Goal: Information Seeking & Learning: Learn about a topic

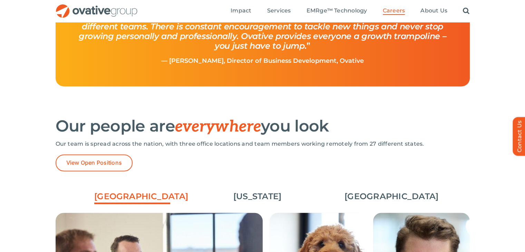
scroll to position [884, 0]
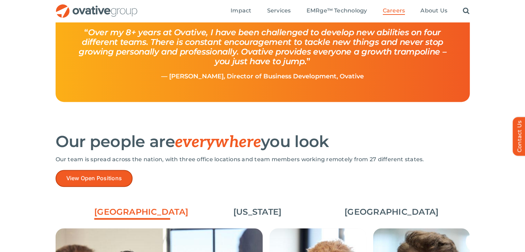
click at [108, 179] on span "View Open Positions" at bounding box center [94, 178] width 56 height 7
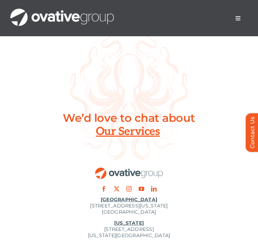
scroll to position [2924, 0]
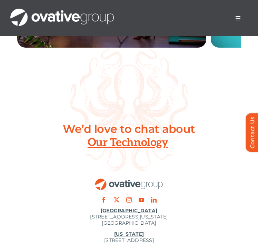
click at [236, 18] on span "Menu" at bounding box center [238, 19] width 6 height 6
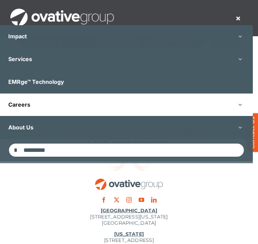
click at [243, 102] on button "Open submenu of Careers" at bounding box center [240, 105] width 26 height 22
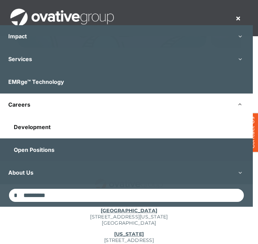
click at [111, 128] on link "Development" at bounding box center [126, 127] width 253 height 22
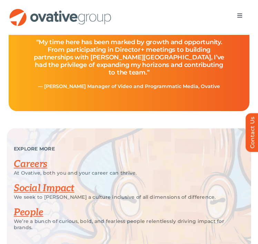
scroll to position [1523, 0]
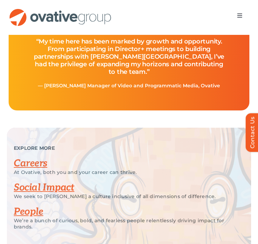
click at [235, 11] on button "Toggle Navigation" at bounding box center [239, 16] width 19 height 14
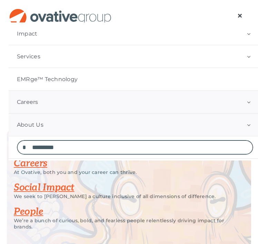
click at [246, 124] on button "Open submenu of About Us" at bounding box center [249, 125] width 26 height 22
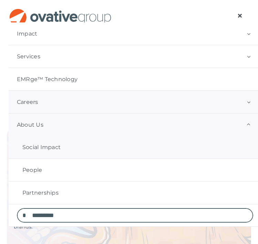
click at [82, 157] on link "Social Impact" at bounding box center [135, 147] width 253 height 22
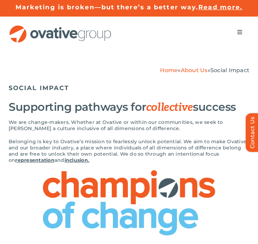
click at [237, 29] on span "Menu" at bounding box center [240, 32] width 6 height 6
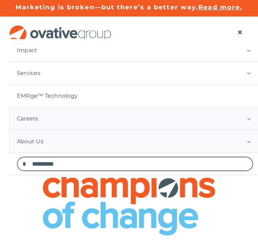
click at [243, 122] on button "Open submenu of Careers" at bounding box center [249, 118] width 26 height 22
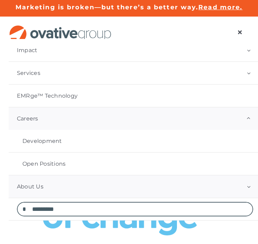
click at [243, 122] on button "Open submenu of Careers" at bounding box center [249, 118] width 26 height 22
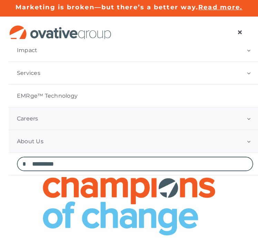
click at [242, 119] on button "Open submenu of Careers" at bounding box center [249, 118] width 26 height 22
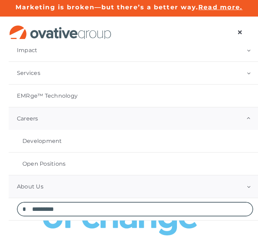
click at [245, 189] on button "Open submenu of About Us" at bounding box center [249, 186] width 26 height 22
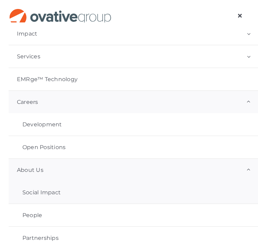
scroll to position [86, 0]
click at [88, 214] on link "People" at bounding box center [135, 215] width 253 height 22
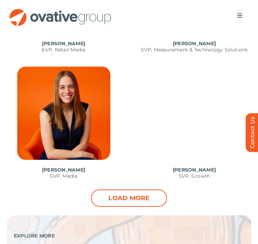
scroll to position [764, 0]
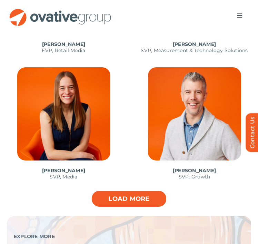
click at [136, 190] on link "Load more" at bounding box center [129, 198] width 76 height 17
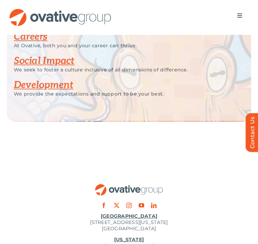
scroll to position [1484, 0]
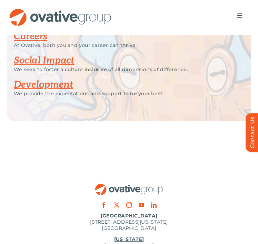
click at [237, 15] on span "Menu" at bounding box center [240, 16] width 6 height 6
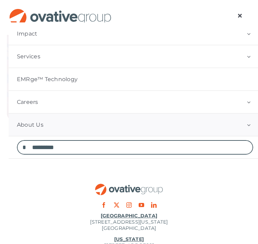
click at [246, 122] on button "Open submenu of About Us" at bounding box center [249, 125] width 26 height 22
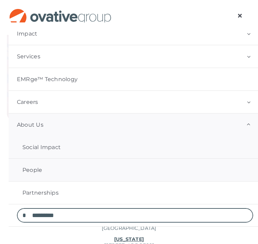
click at [155, 142] on link "Social Impact" at bounding box center [135, 147] width 253 height 22
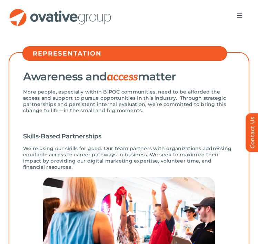
scroll to position [204, 0]
